Goal: Book appointment/travel/reservation

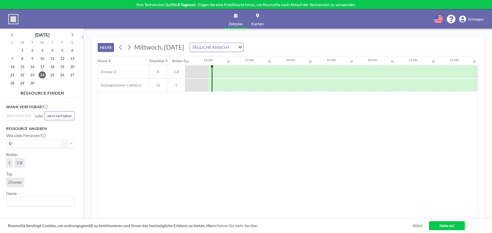
scroll to position [0, 635]
click at [235, 25] on font "Zeitplan" at bounding box center [235, 23] width 15 height 5
click at [235, 23] on font "Zeitplan" at bounding box center [235, 23] width 15 height 5
click at [235, 20] on link "Zeitplan" at bounding box center [235, 18] width 23 height 19
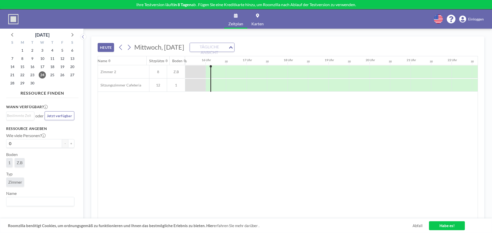
click at [228, 46] on div "TÄGLICHE ANSICHT" at bounding box center [209, 47] width 38 height 8
click at [243, 62] on font "WOCHENANSICHT" at bounding box center [250, 63] width 36 height 5
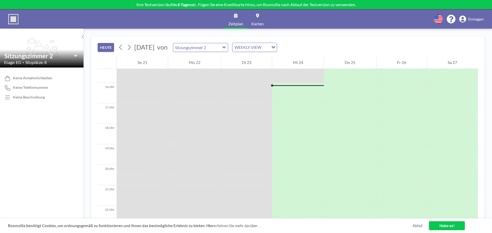
scroll to position [317, 0]
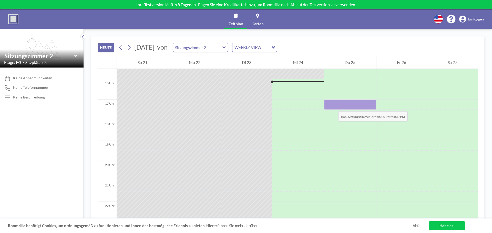
click at [333, 106] on div at bounding box center [350, 105] width 52 height 10
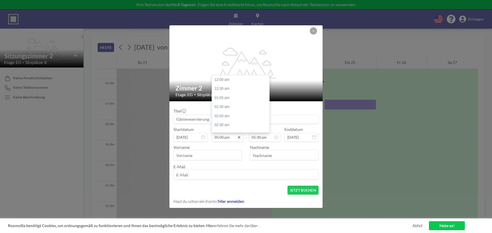
scroll to position [310, 0]
click at [239, 139] on icon at bounding box center [239, 137] width 4 height 4
click at [226, 121] on font "09:30 Uhr" at bounding box center [222, 122] width 16 height 4
type input "09:30 am"
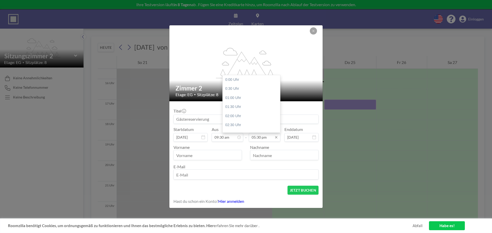
scroll to position [319, 0]
click at [273, 139] on input "05:30 pm" at bounding box center [264, 137] width 31 height 9
click at [232, 82] on font "12:00 Uhr" at bounding box center [233, 82] width 16 height 4
type input "12:00 pm"
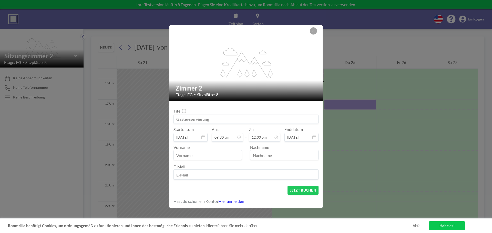
click at [214, 155] on input "text" at bounding box center [208, 155] width 68 height 9
type input "[PERSON_NAME]"
click at [278, 156] on input "text" at bounding box center [284, 155] width 68 height 9
type input "[PERSON_NAME]"
click at [232, 175] on input "email" at bounding box center [246, 175] width 144 height 9
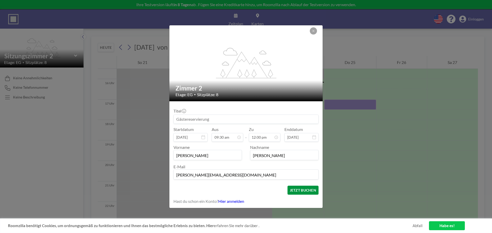
type input "[PERSON_NAME][EMAIL_ADDRESS][DOMAIN_NAME]"
click at [290, 190] on font "JETZT BUCHEN" at bounding box center [303, 190] width 26 height 4
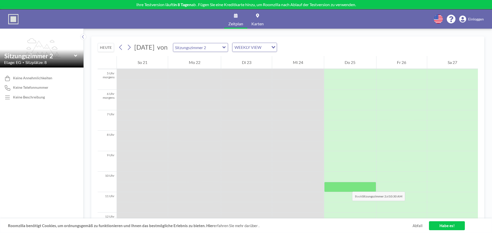
scroll to position [102, 0]
click at [481, 19] on font "Einloggen" at bounding box center [476, 19] width 16 height 4
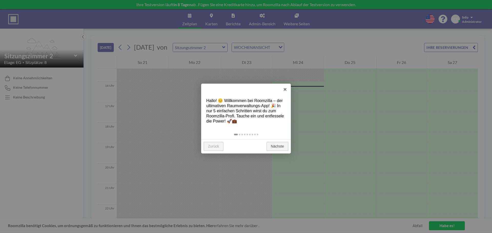
scroll to position [317, 0]
click at [275, 147] on font "Nächste" at bounding box center [277, 146] width 13 height 4
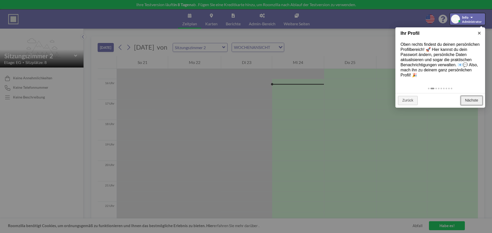
click at [469, 101] on font "Nächste" at bounding box center [471, 100] width 13 height 4
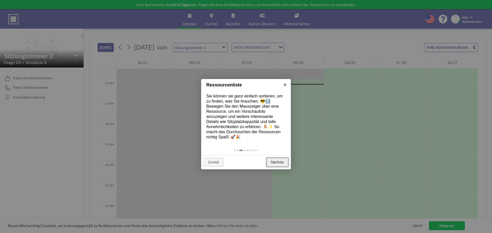
click at [279, 165] on link "Nächste" at bounding box center [277, 162] width 22 height 9
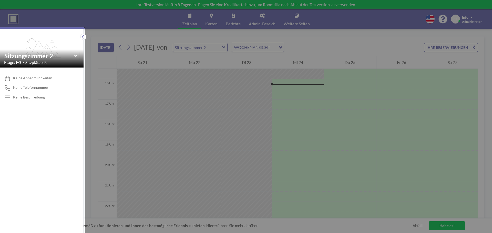
scroll to position [1, 0]
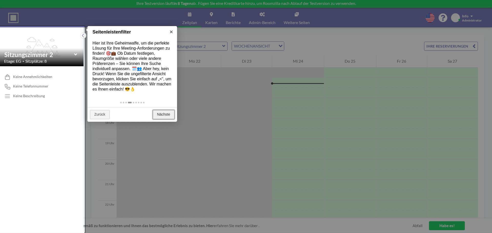
click at [172, 114] on link "Nächste" at bounding box center [164, 114] width 22 height 9
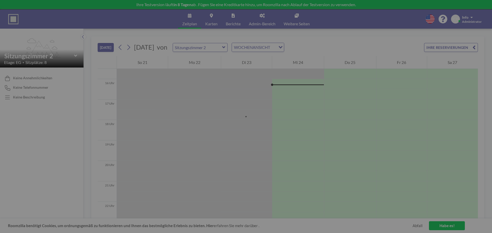
scroll to position [0, 0]
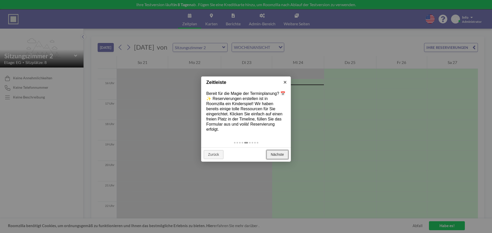
click at [278, 154] on font "Nächste" at bounding box center [277, 155] width 13 height 4
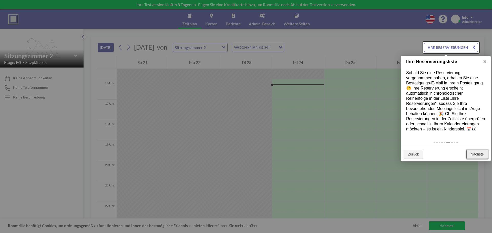
click at [475, 153] on font "Nächste" at bounding box center [476, 154] width 13 height 4
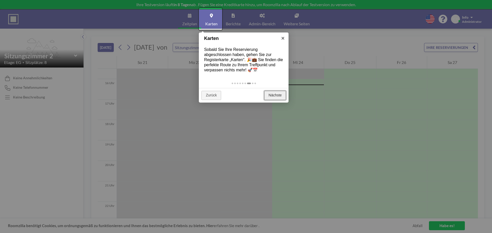
click at [272, 98] on link "Nächste" at bounding box center [275, 95] width 22 height 9
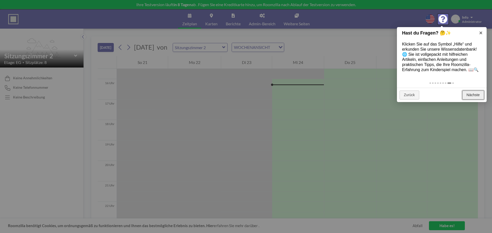
click at [467, 93] on font "Nächste" at bounding box center [472, 95] width 13 height 4
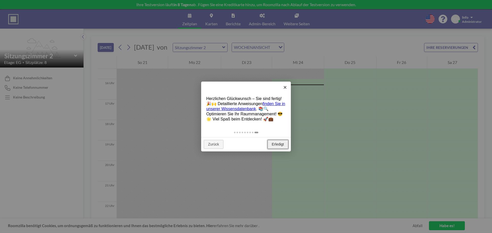
click at [282, 144] on font "Erledigt" at bounding box center [278, 144] width 12 height 4
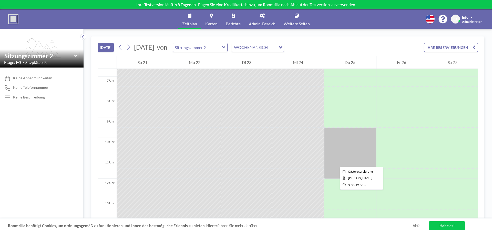
scroll to position [138, 0]
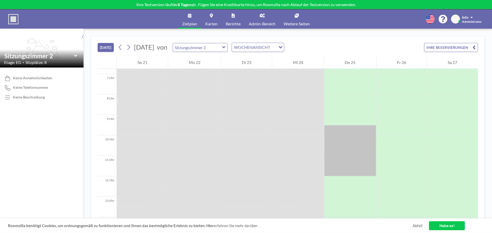
click at [225, 47] on icon at bounding box center [223, 47] width 3 height 5
type input "Sitzungszimmer Cafeteria"
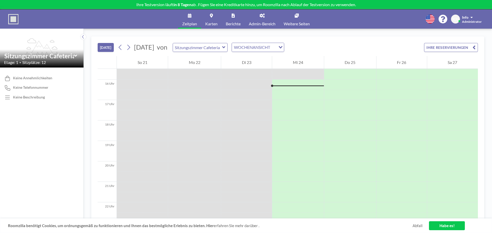
scroll to position [317, 0]
click at [225, 47] on icon at bounding box center [223, 47] width 3 height 2
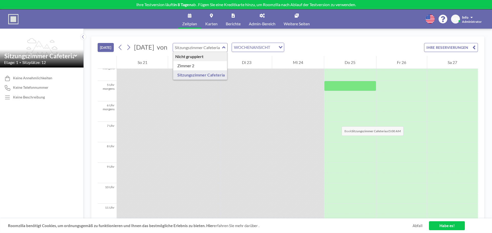
scroll to position [51, 0]
click at [222, 47] on input "text" at bounding box center [197, 47] width 49 height 8
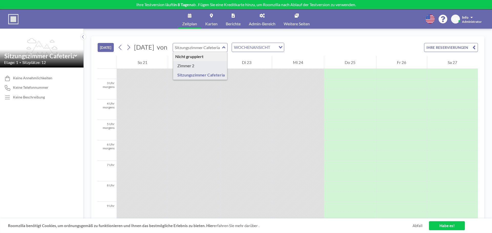
type input "Sitzungszimmer 2"
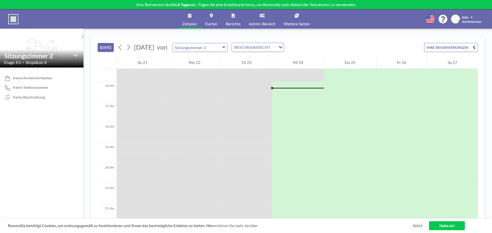
scroll to position [317, 0]
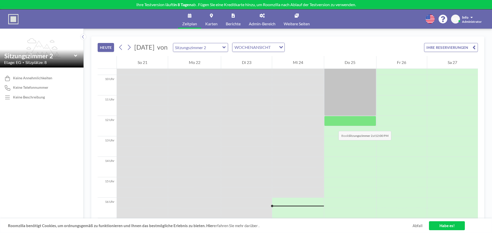
scroll to position [189, 0]
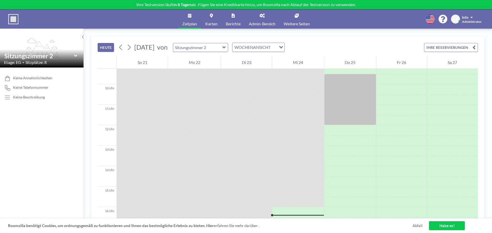
click at [472, 18] on span at bounding box center [471, 18] width 2 height 4
click at [471, 34] on font "Ausloggen" at bounding box center [466, 34] width 17 height 4
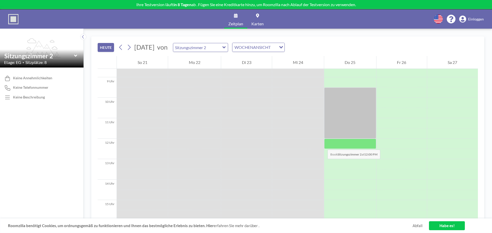
scroll to position [164, 0]
